Goal: Task Accomplishment & Management: Manage account settings

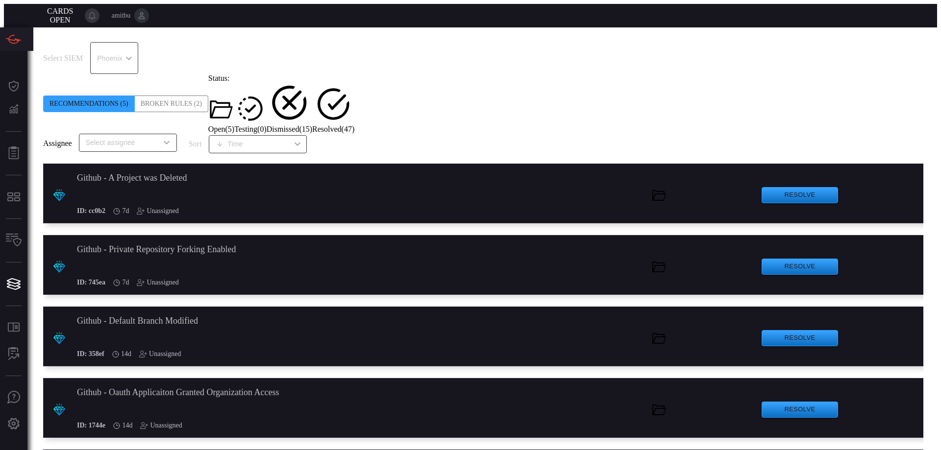
click at [184, 96] on div "Broken Rules (2)" at bounding box center [172, 104] width 74 height 17
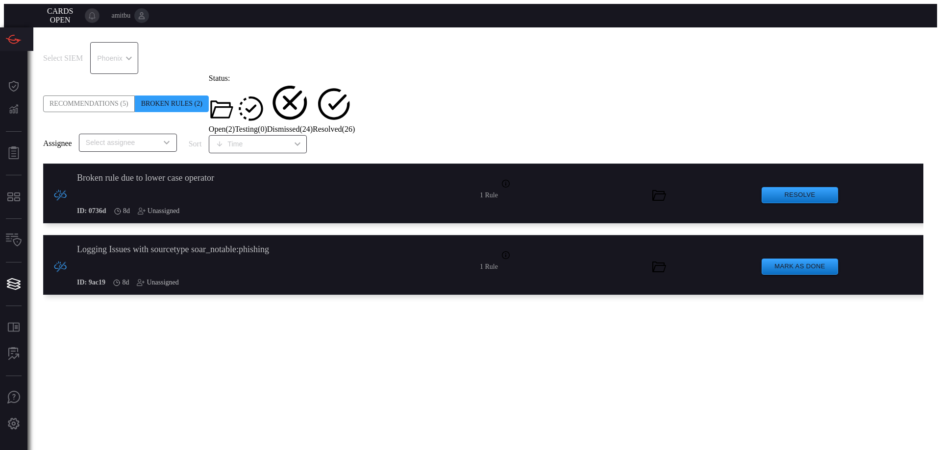
click at [250, 165] on div "Broken rule due to lower case operator ID: 0736d 8d Unassigned" at bounding box center [232, 195] width 310 height 63
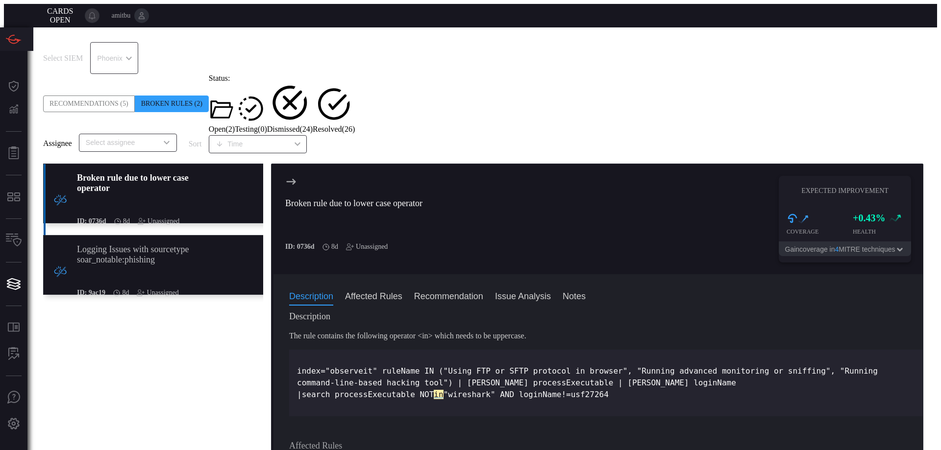
drag, startPoint x: 627, startPoint y: 346, endPoint x: 293, endPoint y: 323, distance: 334.5
click at [293, 350] on div "index="observeit" ruleName IN ("Using FTP or SFTP protocol in browser", "Runnin…" at bounding box center [606, 383] width 634 height 67
copy p "index="observeit" ruleName IN ("Using FTP or SFTP protocol in browser", "Runnin…"
click at [436, 360] on div "index="observeit" ruleName IN ("Using FTP or SFTP protocol in browser", "Runnin…" at bounding box center [606, 383] width 634 height 67
drag, startPoint x: 618, startPoint y: 349, endPoint x: 277, endPoint y: 323, distance: 341.6
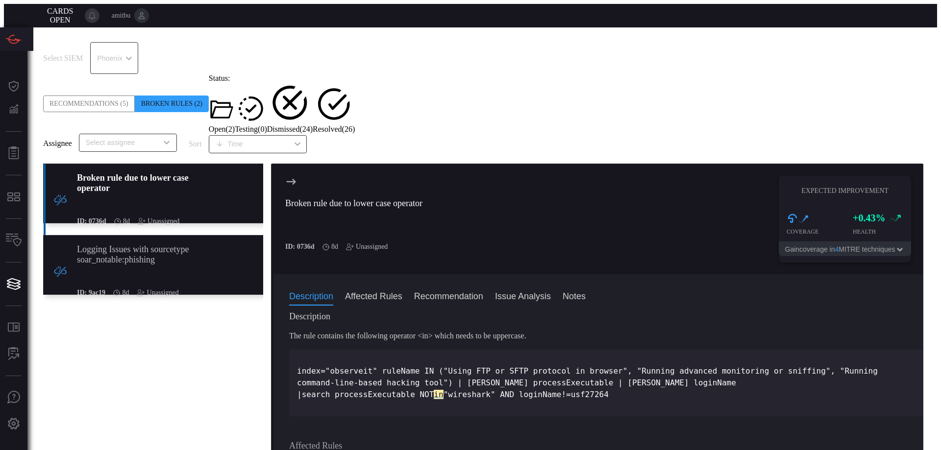
copy p "index="observeit" ruleName IN ("Using FTP or SFTP protocol in browser", "Runnin…"
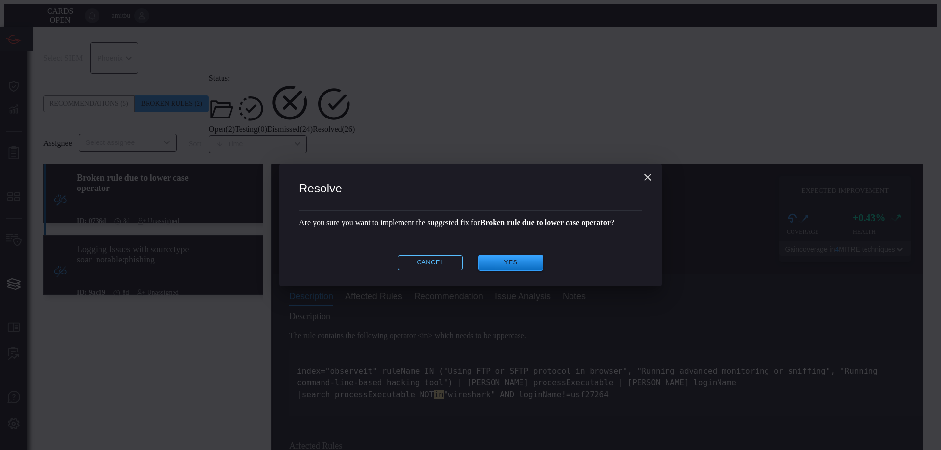
click at [435, 268] on button "Cancel" at bounding box center [430, 262] width 65 height 15
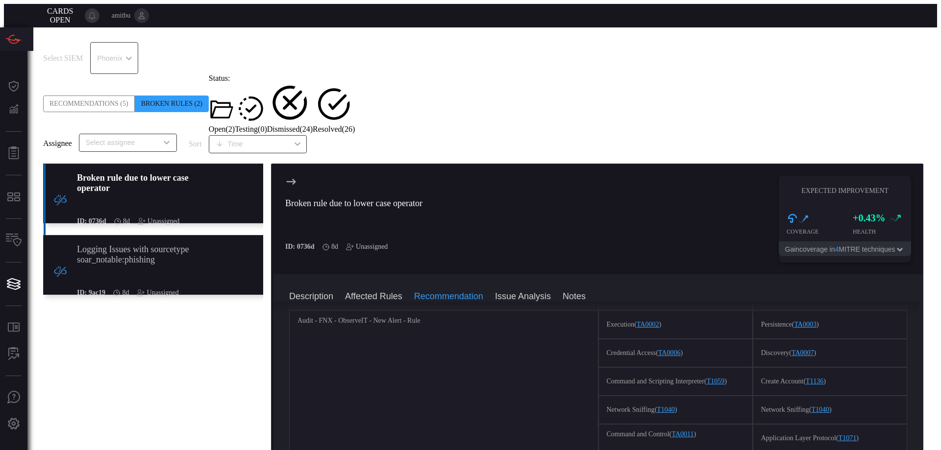
scroll to position [168, 0]
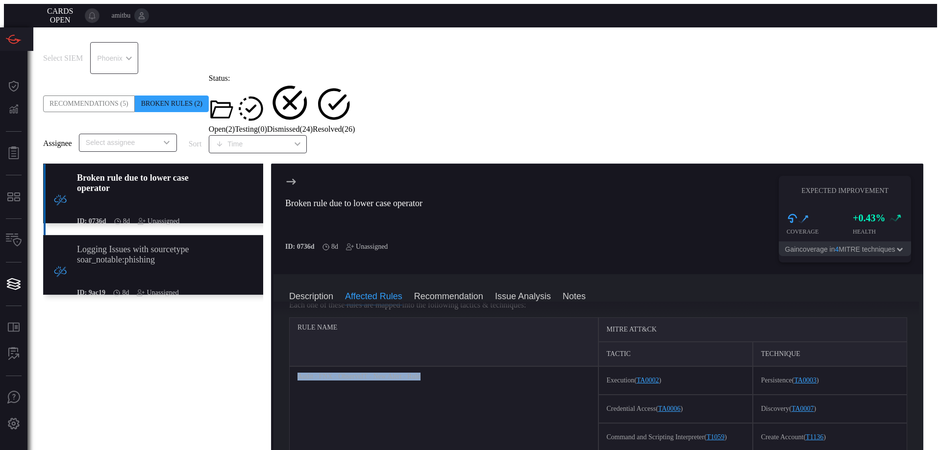
drag, startPoint x: 438, startPoint y: 323, endPoint x: 293, endPoint y: 323, distance: 145.1
click at [293, 367] on div "Audit - FNX - ObserveIT - New Alert - Rule" at bounding box center [443, 452] width 309 height 171
copy div "Audit - FNX - ObserveIT - New Alert - Rule"
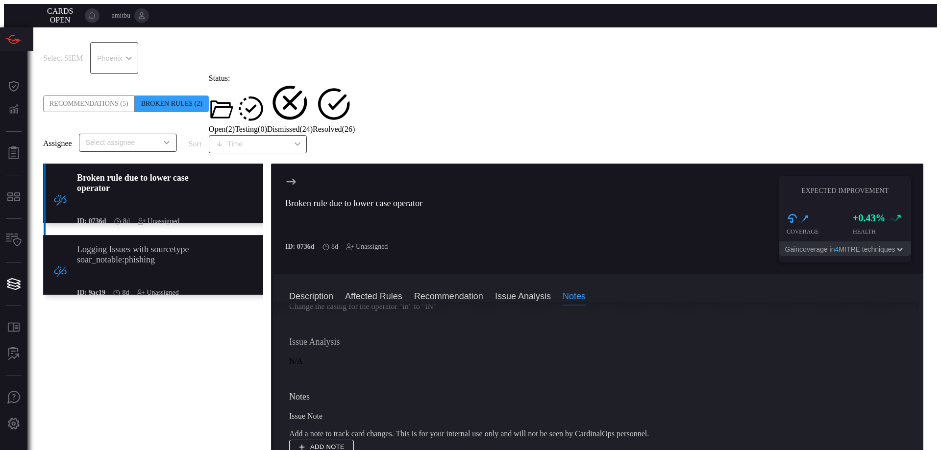
scroll to position [503, 0]
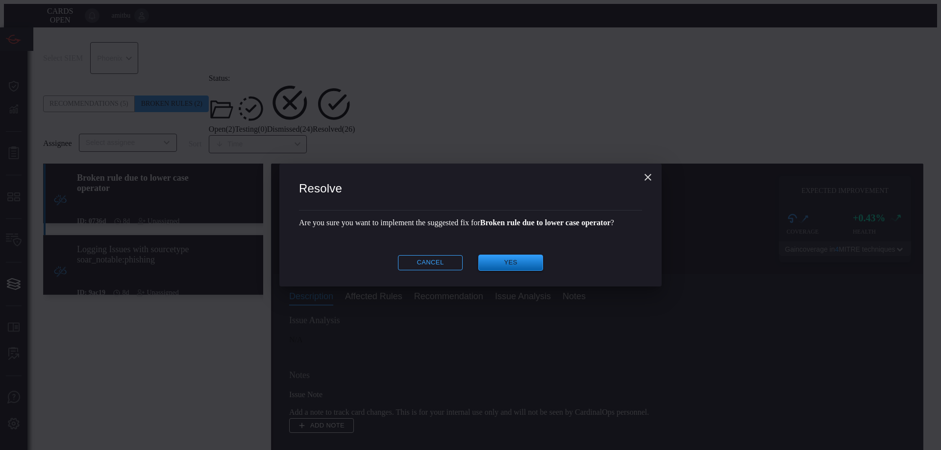
click at [520, 269] on button "Yes" at bounding box center [510, 263] width 65 height 16
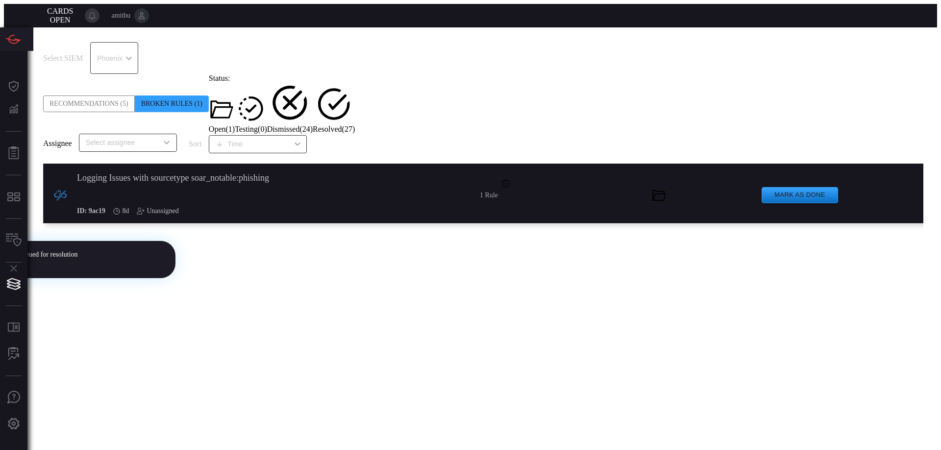
click at [373, 196] on div "ID: 9ac19 8d Unassigned" at bounding box center [232, 211] width 310 height 31
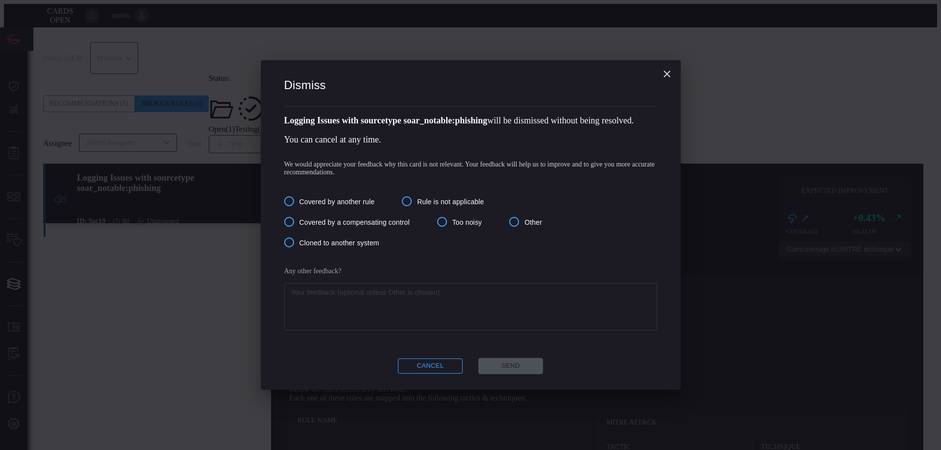
click at [524, 221] on input "Other" at bounding box center [514, 222] width 21 height 21
click at [517, 311] on textarea at bounding box center [470, 307] width 359 height 39
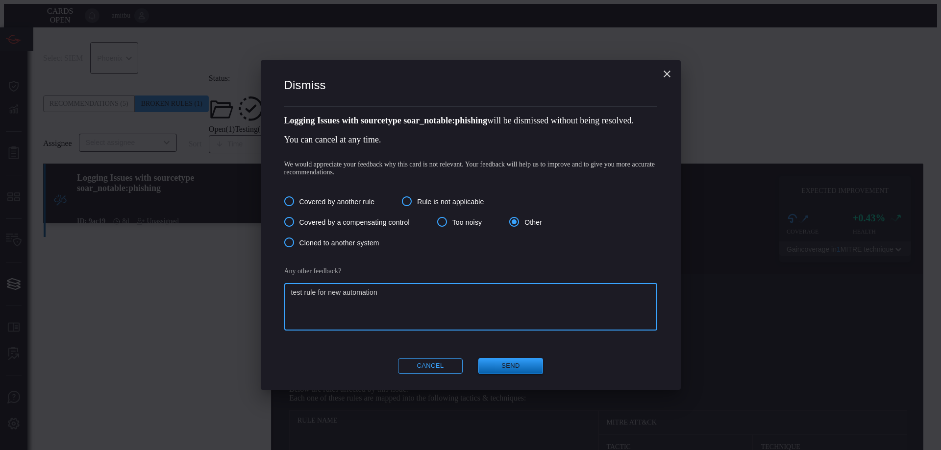
type textarea "test rule for new automation"
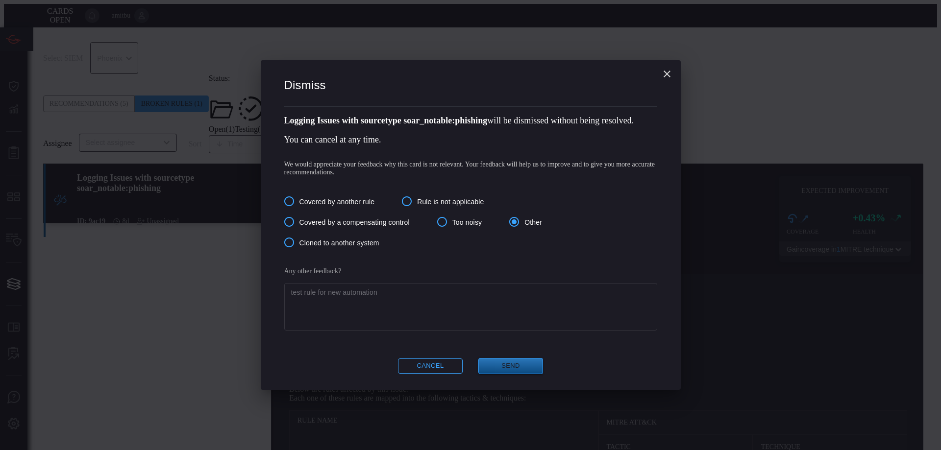
click at [504, 362] on button "Send" at bounding box center [510, 366] width 65 height 16
